Goal: Information Seeking & Learning: Learn about a topic

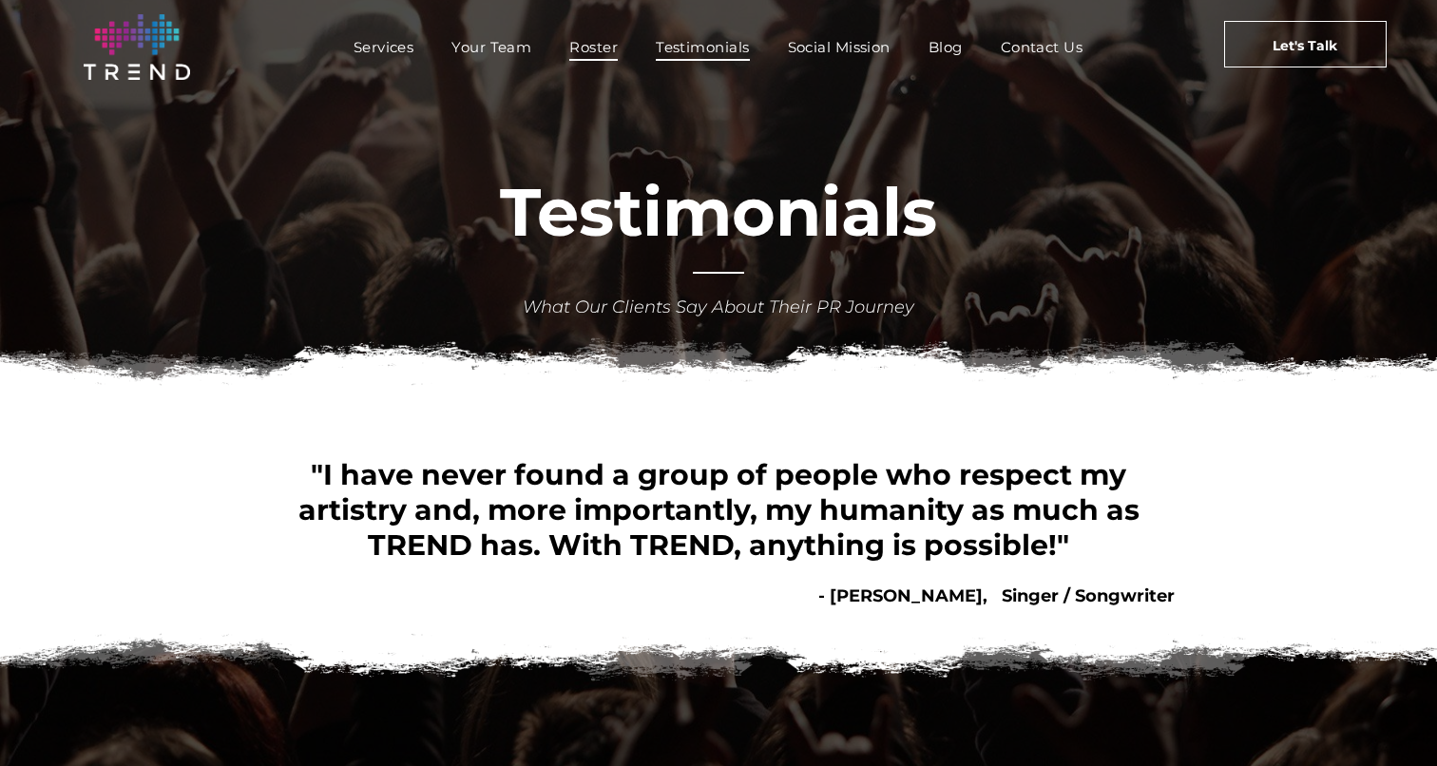
click at [594, 52] on span "Roster" at bounding box center [593, 47] width 48 height 28
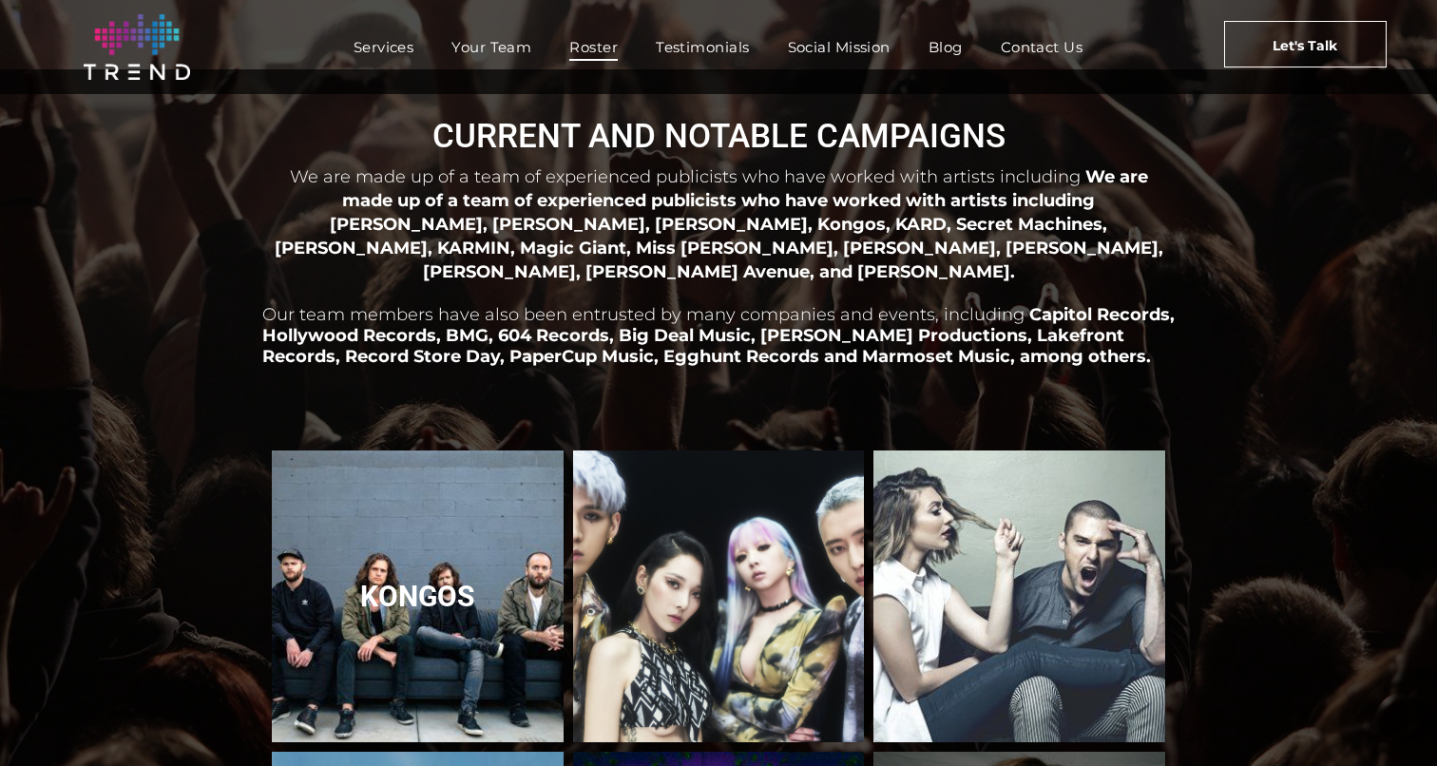
scroll to position [10, 0]
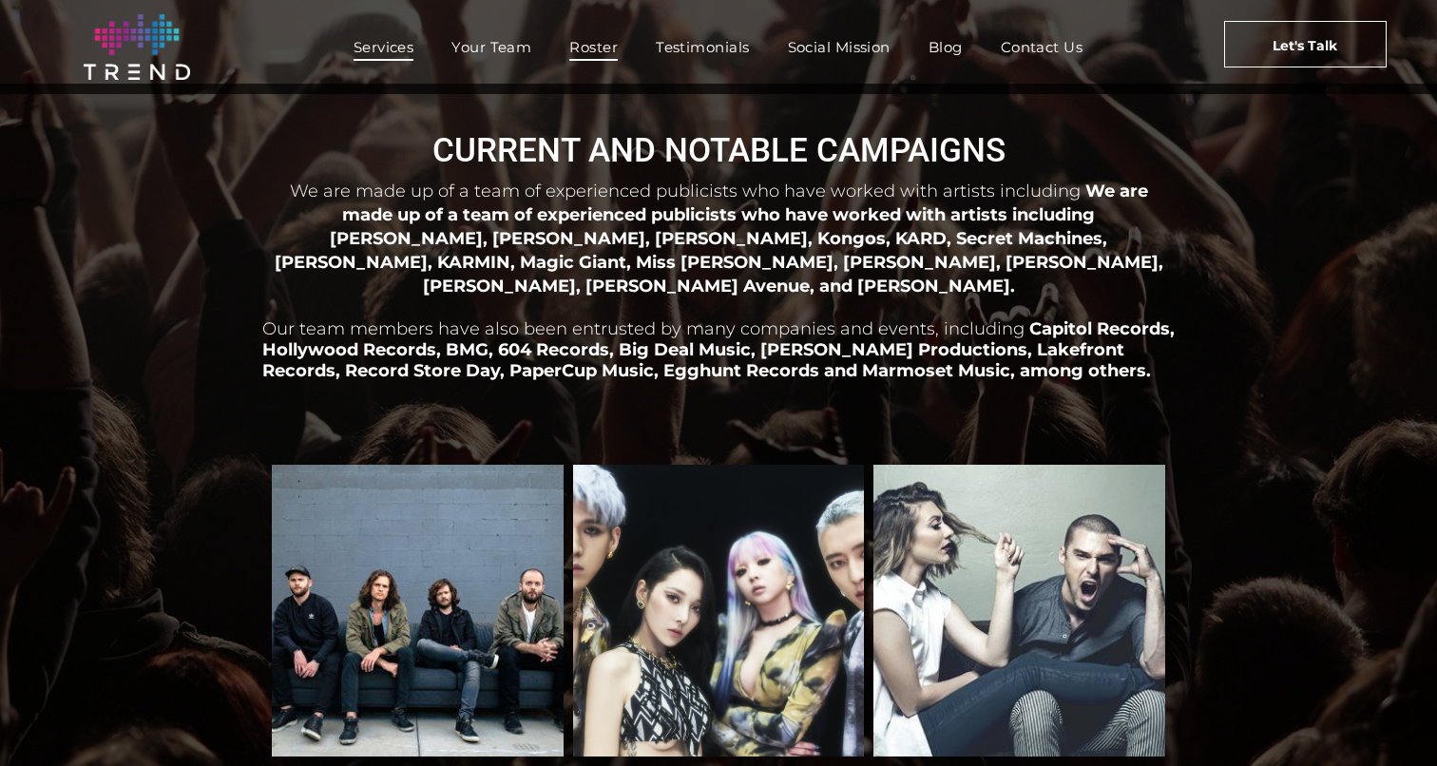
click at [408, 41] on span "Services" at bounding box center [384, 47] width 61 height 28
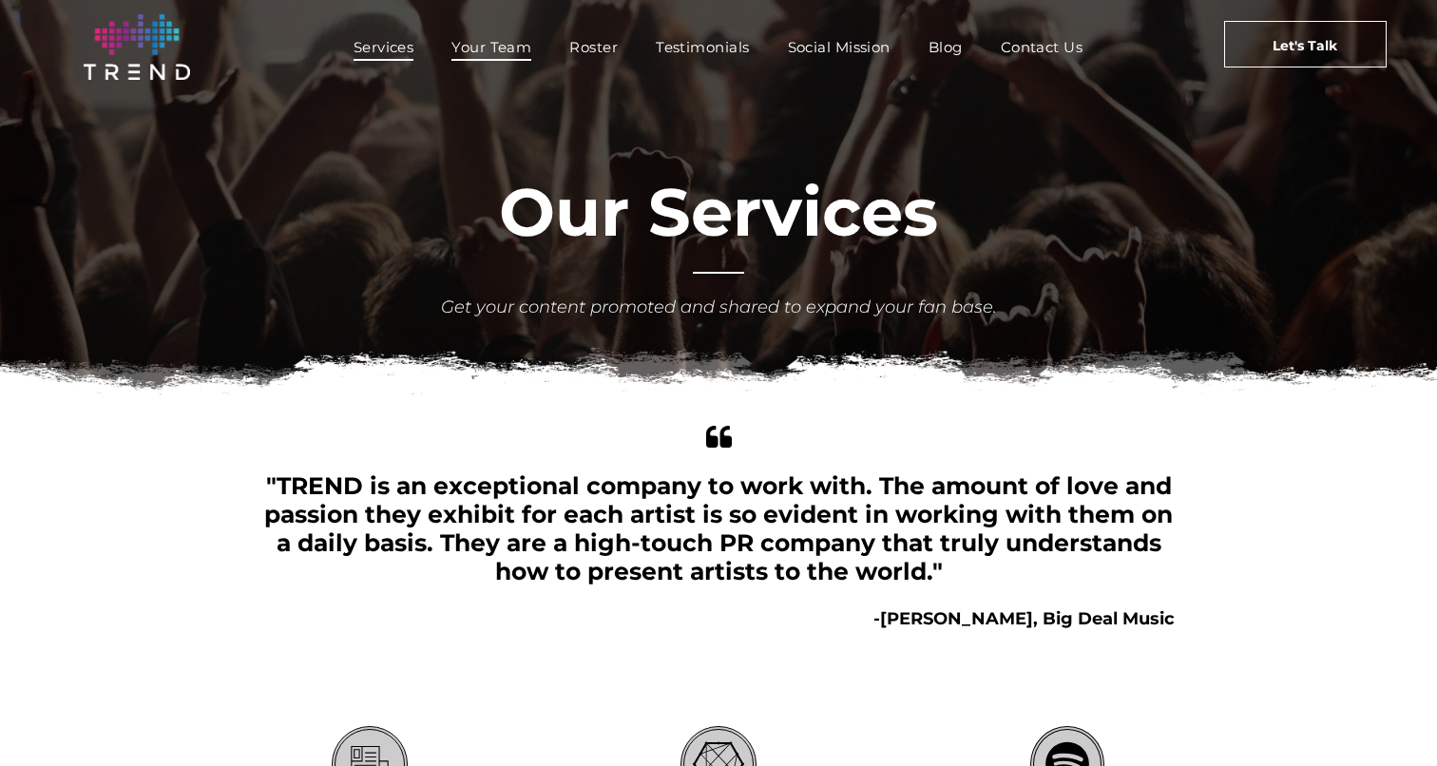
click at [510, 45] on span "Your Team" at bounding box center [491, 47] width 80 height 28
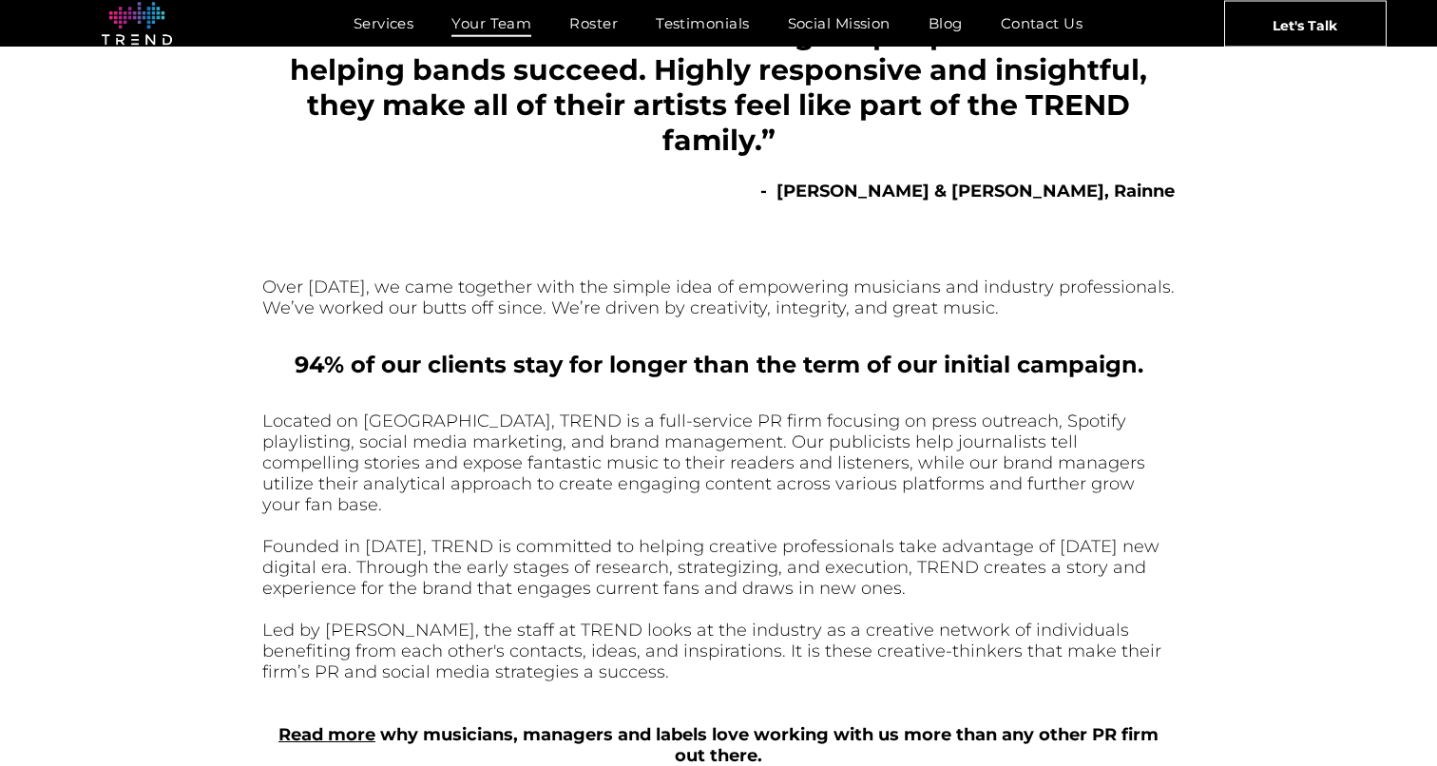
scroll to position [397, 0]
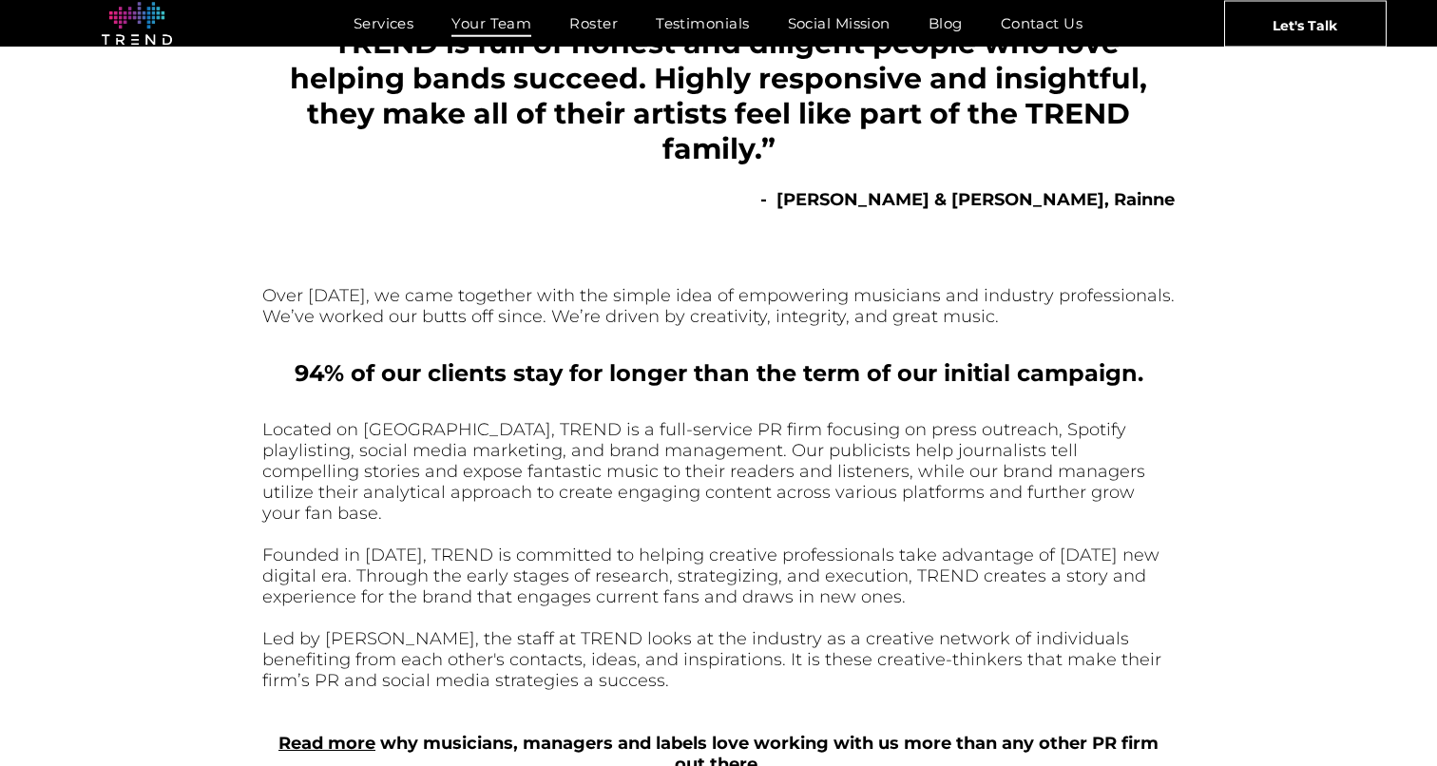
click at [681, 37] on nav "Services Your Team Roster Testimonials [DEMOGRAPHIC_DATA] Blog Contact Us" at bounding box center [718, 23] width 919 height 41
click at [681, 38] on nav "Services Your Team Roster Testimonials [DEMOGRAPHIC_DATA] Blog Contact Us" at bounding box center [718, 23] width 919 height 41
click at [681, 36] on nav "Services Your Team Roster Testimonials [DEMOGRAPHIC_DATA] Blog Contact Us" at bounding box center [718, 23] width 919 height 41
click at [680, 28] on span "Testimonials" at bounding box center [702, 24] width 93 height 28
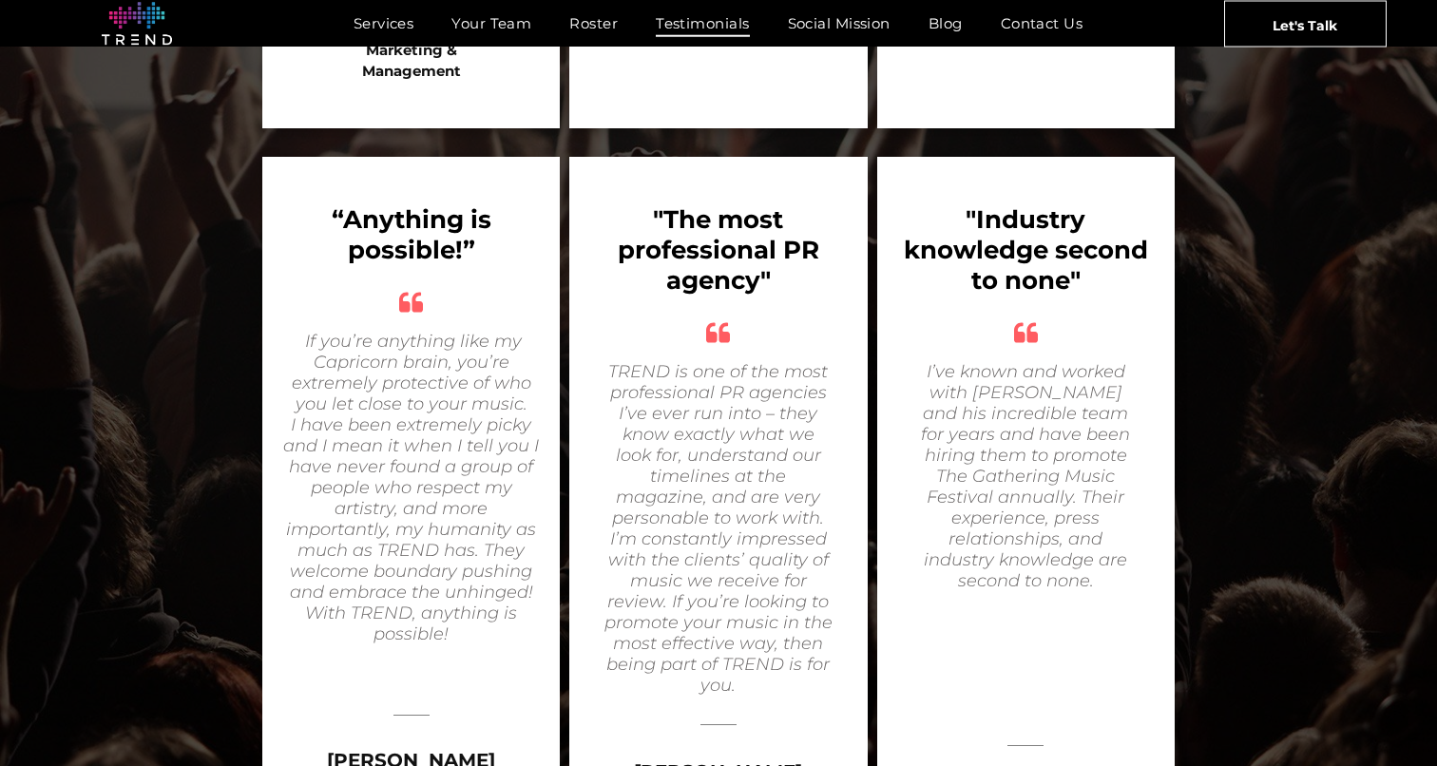
scroll to position [836, 0]
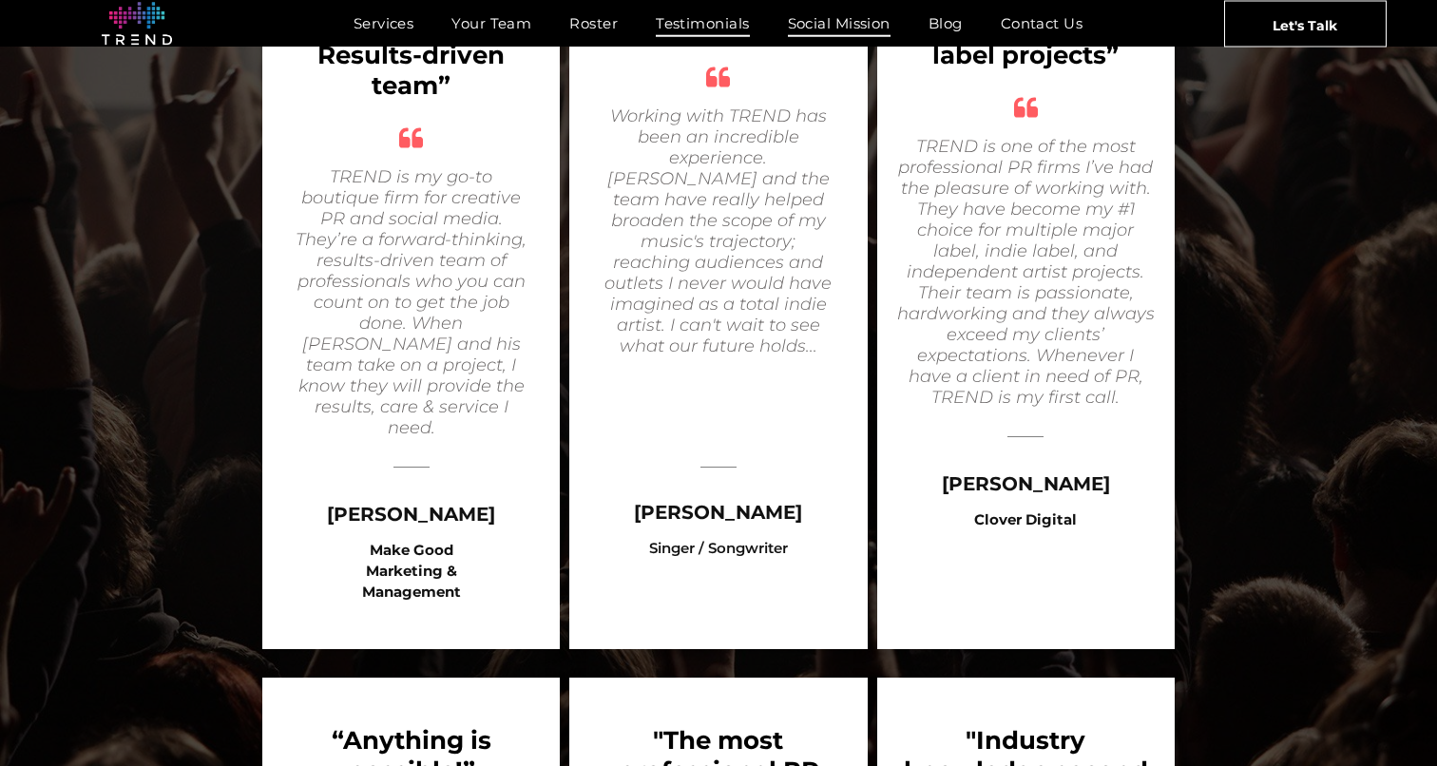
click at [813, 22] on span "Social Mission" at bounding box center [839, 24] width 103 height 28
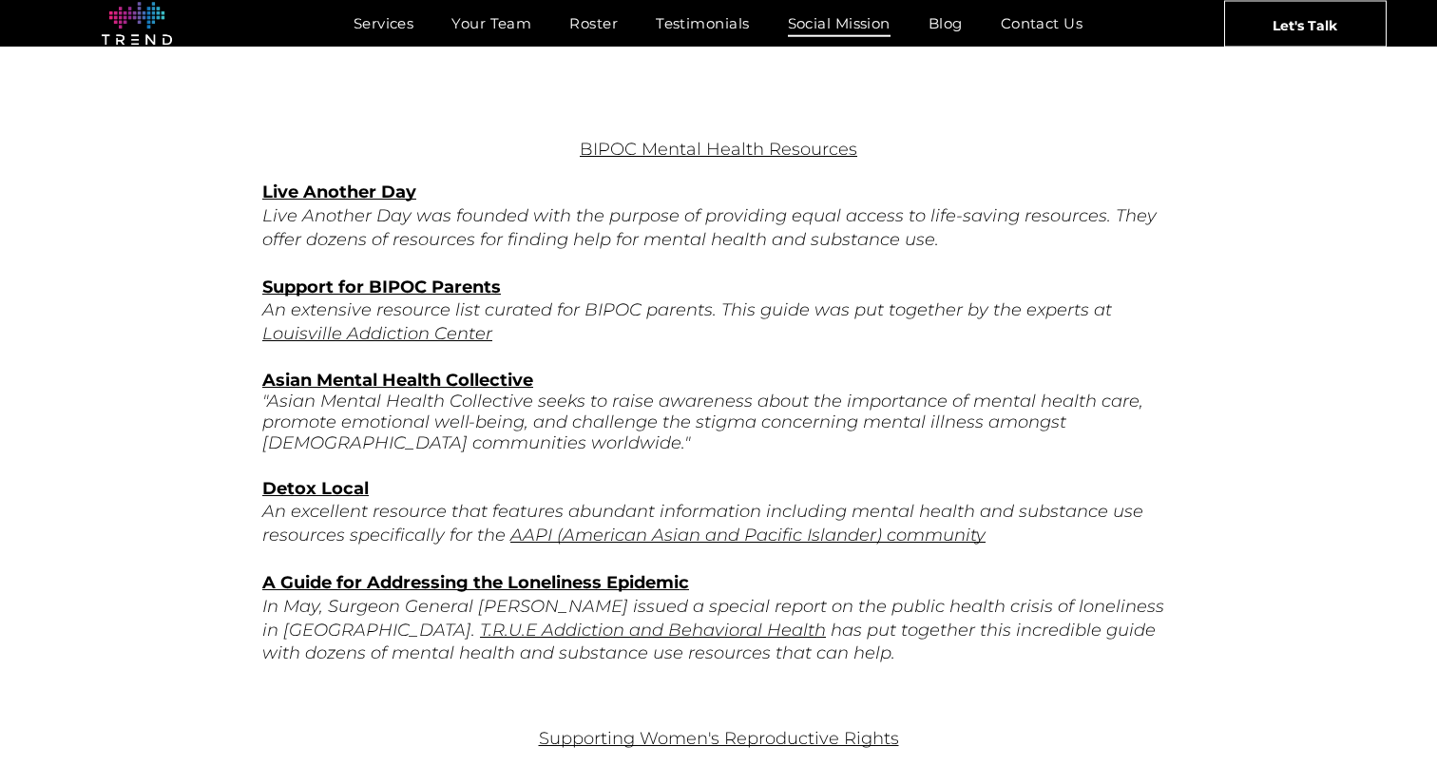
scroll to position [900, 0]
click at [946, 33] on span "Blog" at bounding box center [946, 24] width 34 height 28
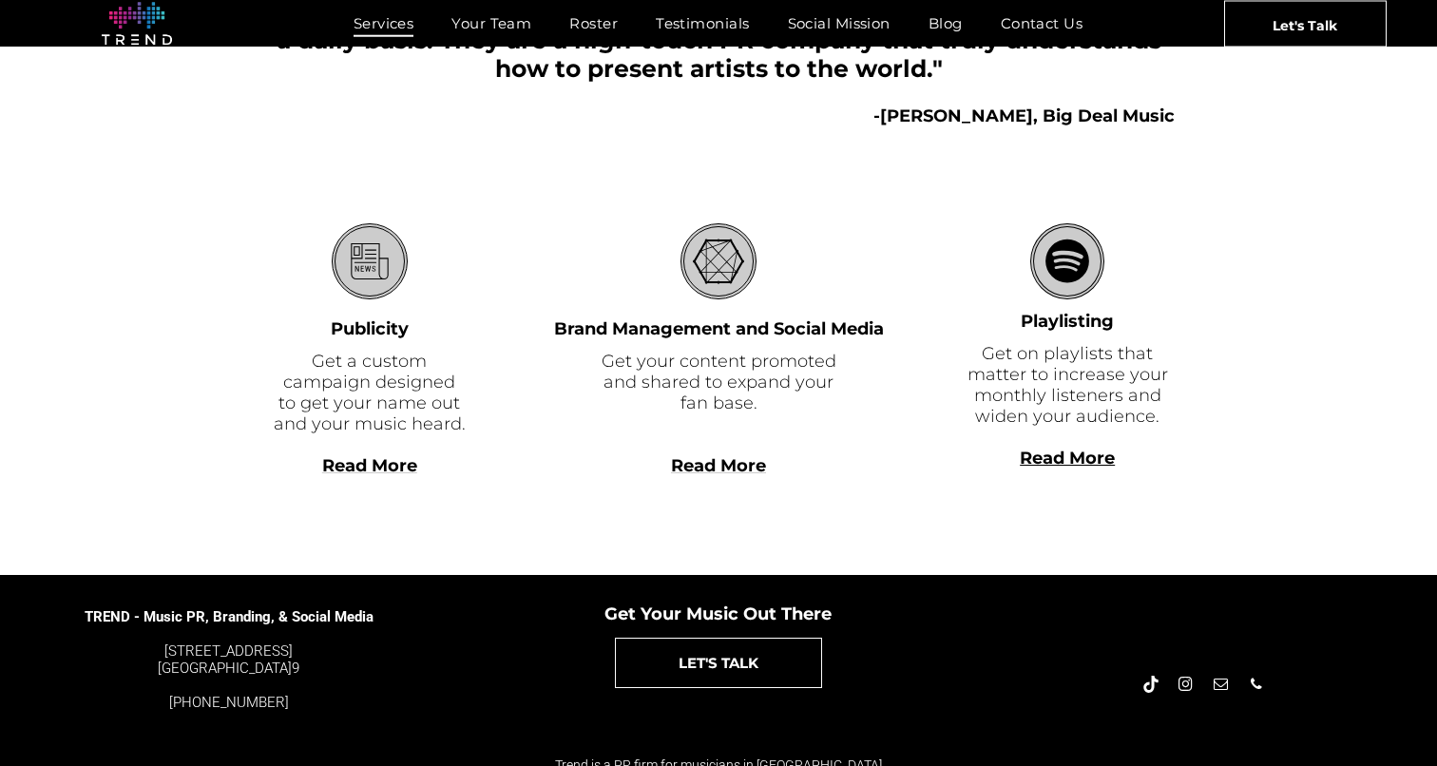
scroll to position [508, 0]
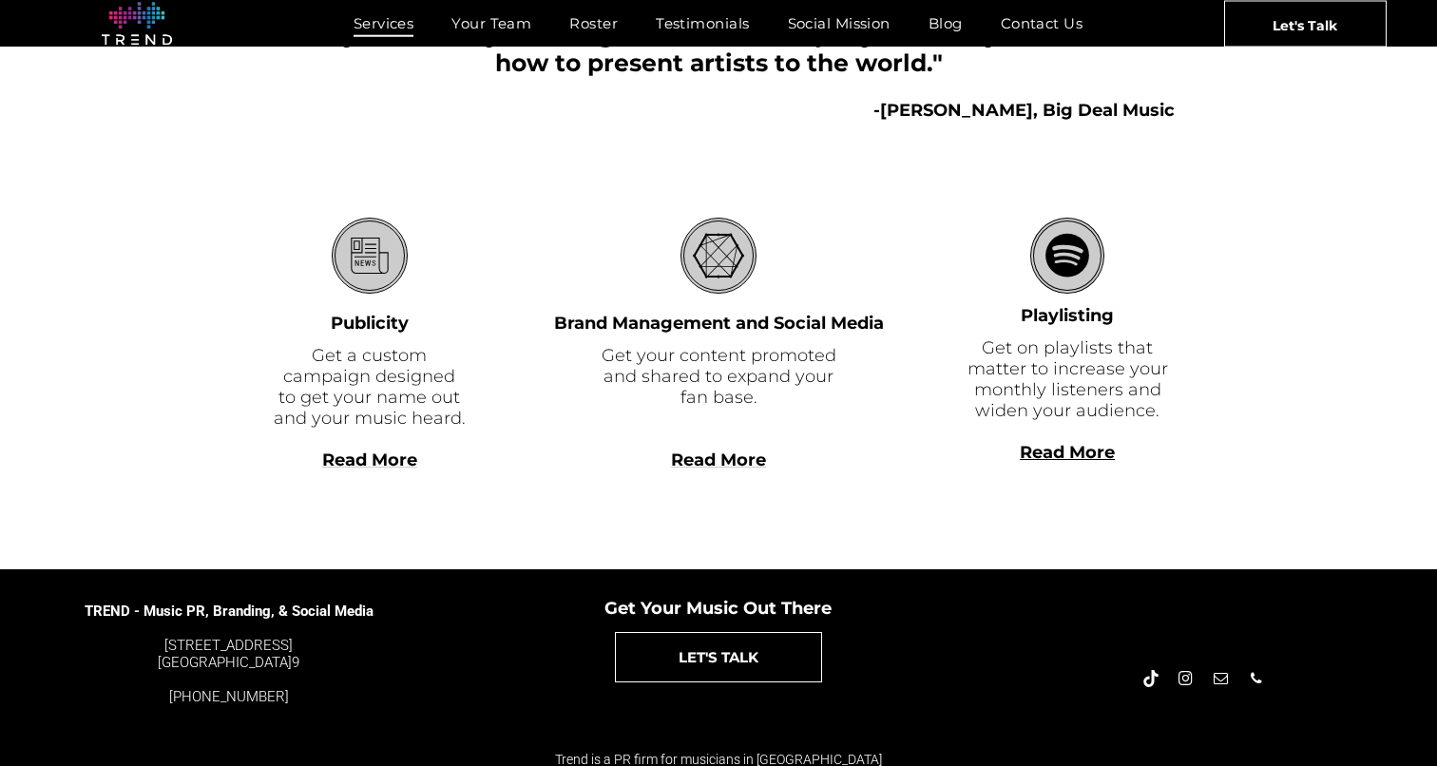
click at [373, 455] on span "Read More" at bounding box center [369, 460] width 95 height 21
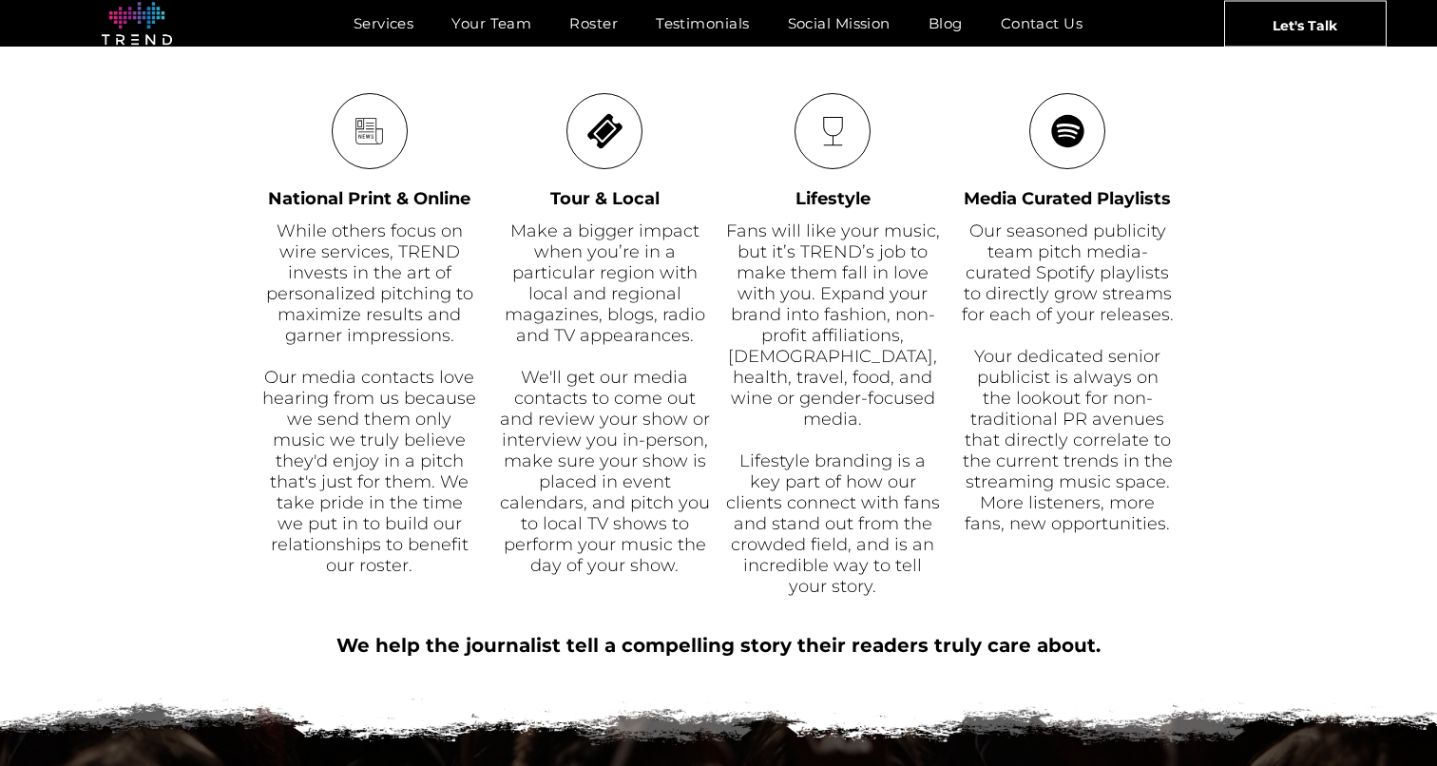
scroll to position [919, 0]
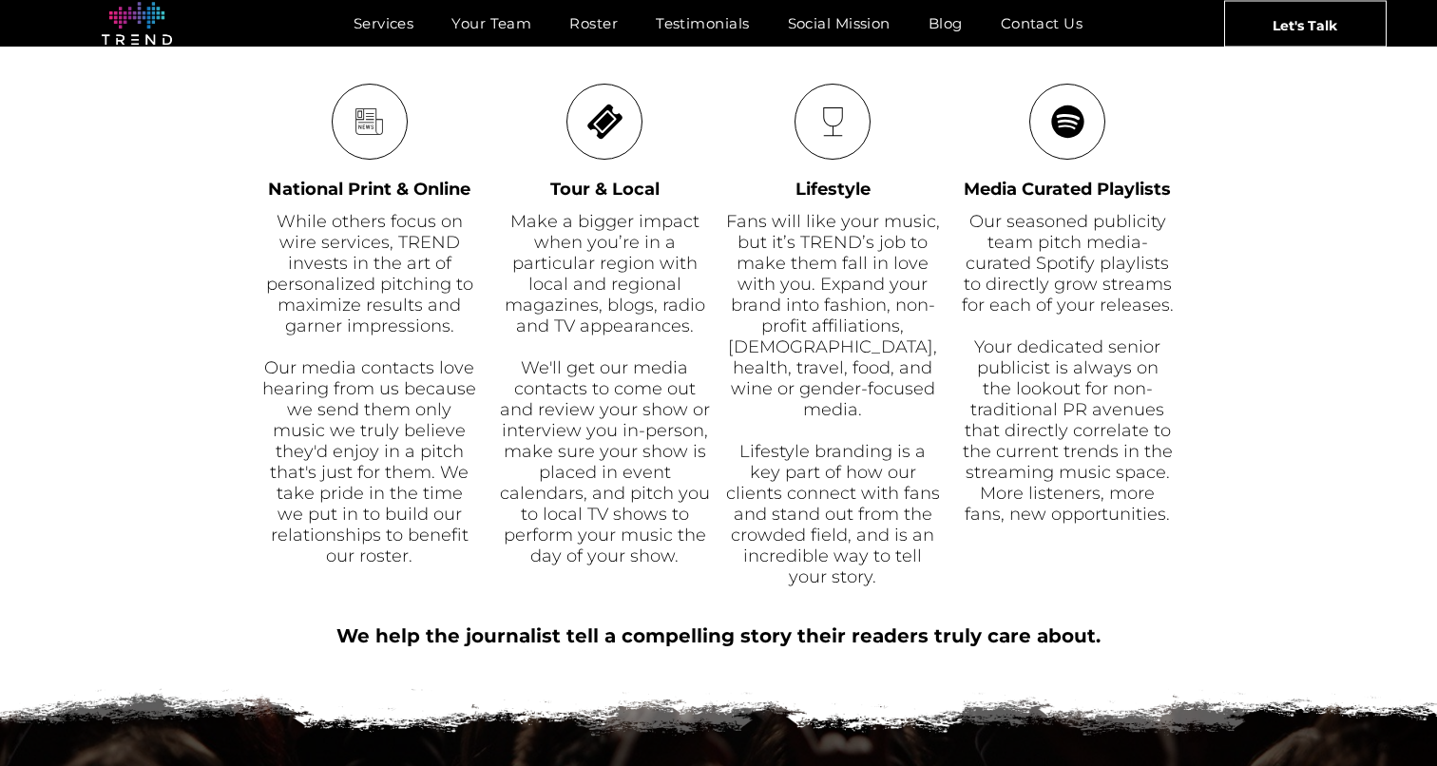
click at [1054, 151] on icon "speaker" at bounding box center [1067, 122] width 37 height 74
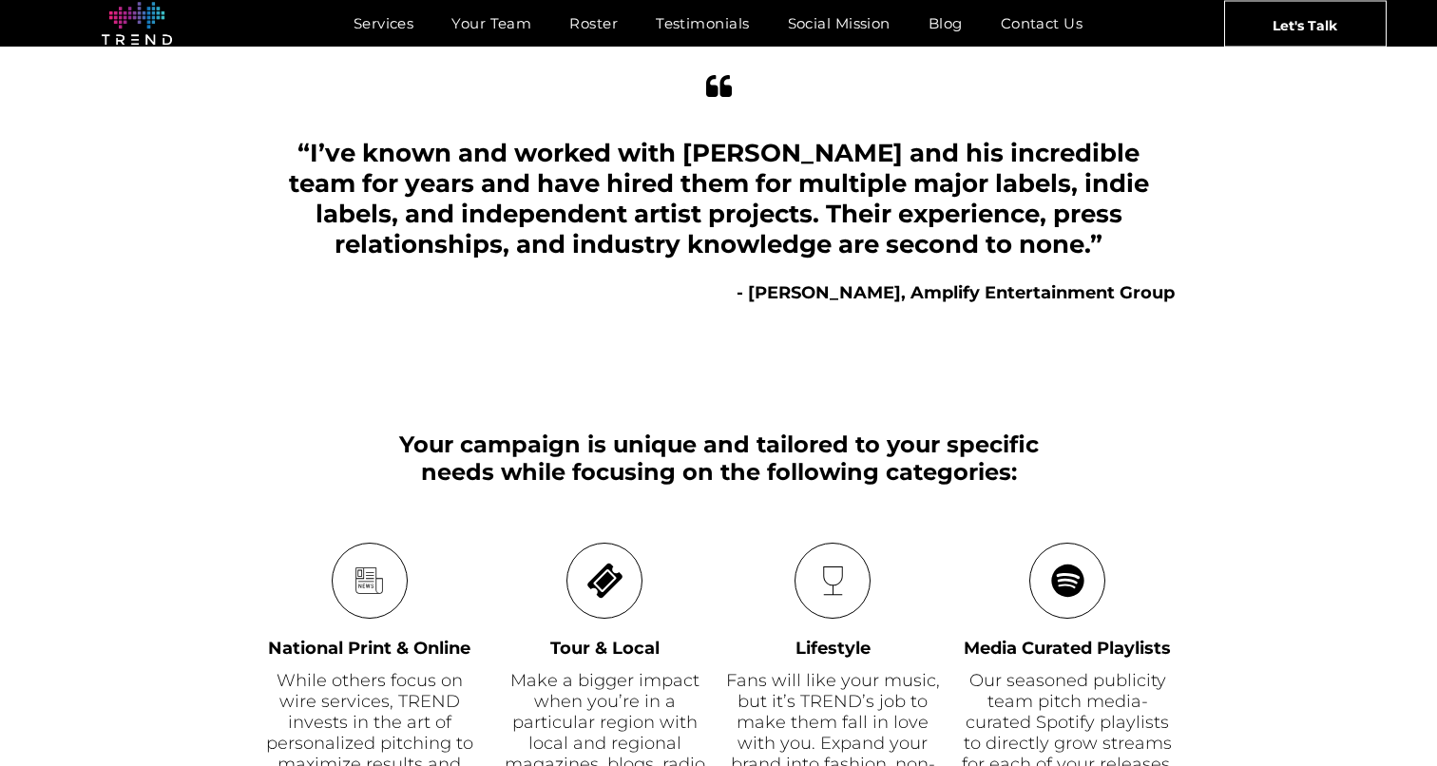
scroll to position [0, 0]
